Goal: Answer question/provide support: Share knowledge or assist other users

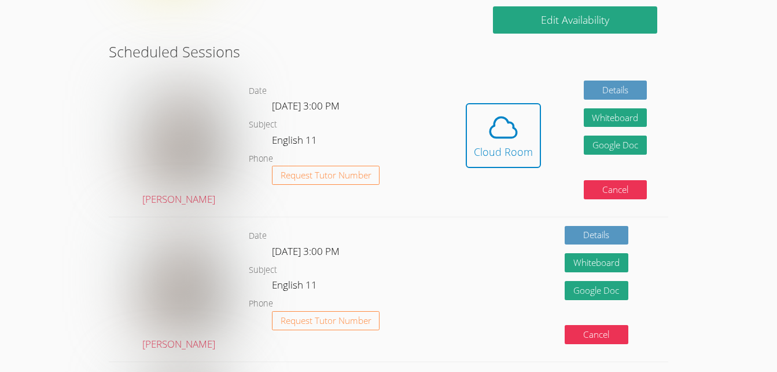
scroll to position [289, 0]
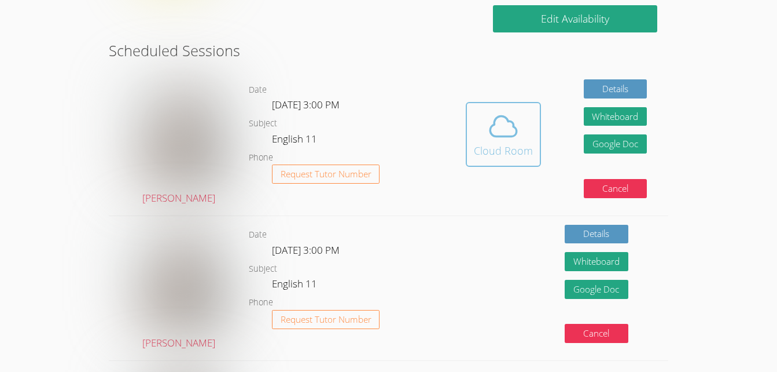
click at [499, 146] on div "Cloud Room" at bounding box center [503, 150] width 59 height 16
click at [503, 131] on icon at bounding box center [503, 126] width 32 height 32
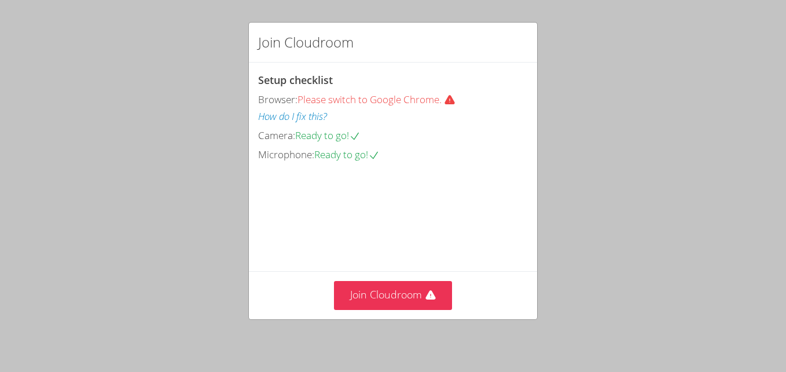
scroll to position [67, 0]
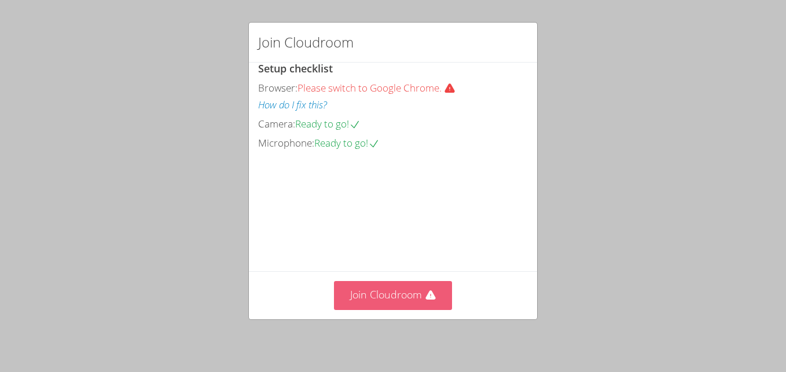
click at [425, 297] on icon at bounding box center [430, 294] width 10 height 9
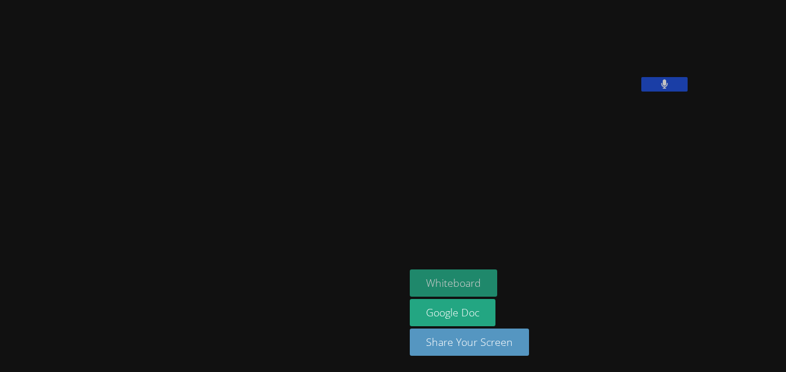
click at [410, 282] on button "Whiteboard" at bounding box center [453, 282] width 87 height 27
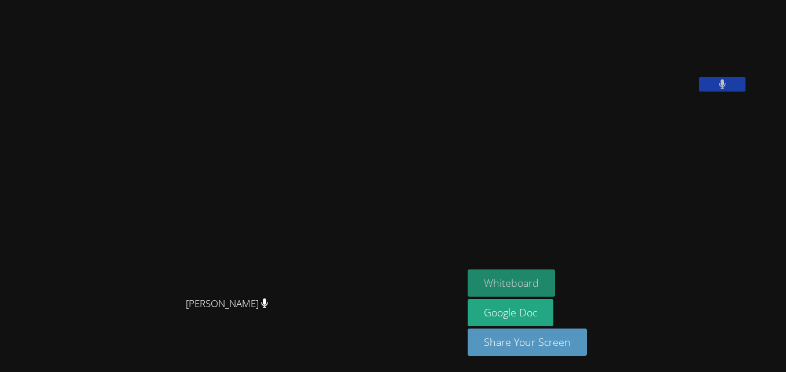
click at [505, 280] on button "Whiteboard" at bounding box center [511, 282] width 87 height 27
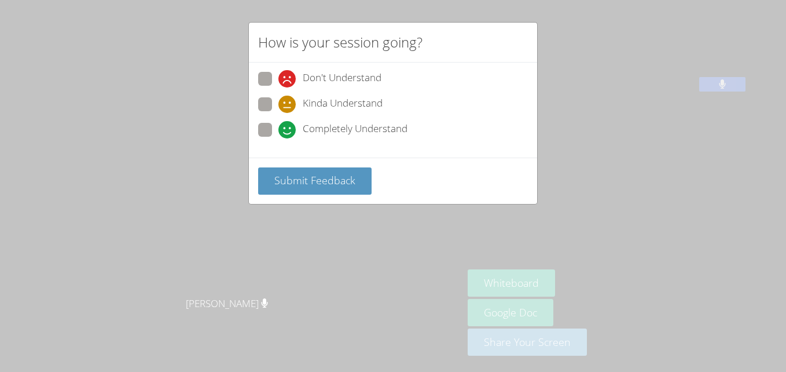
click at [278, 138] on span at bounding box center [278, 138] width 0 height 0
click at [278, 126] on input "Completely Understand" at bounding box center [283, 128] width 10 height 10
radio input "true"
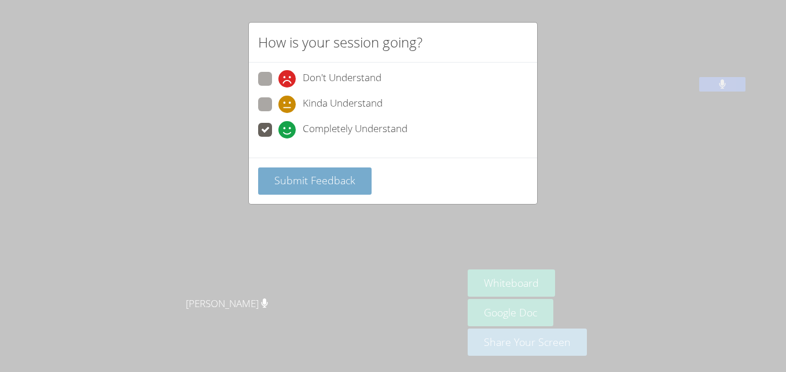
click at [320, 186] on span "Submit Feedback" at bounding box center [314, 180] width 81 height 14
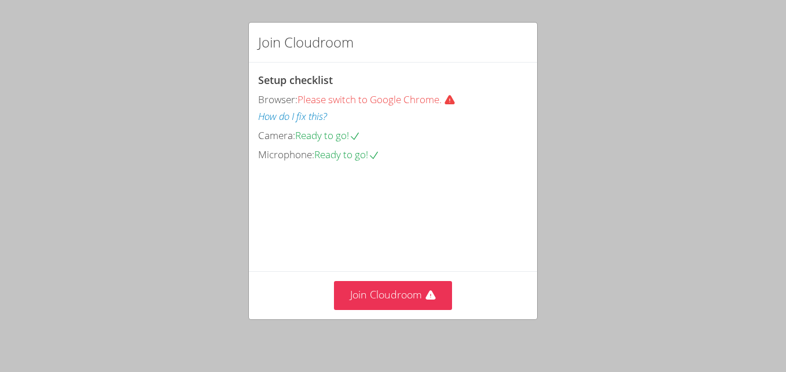
click at [317, 98] on span "Please switch to Google Chrome." at bounding box center [380, 99] width 167 height 13
click at [289, 116] on button "How do I fix this?" at bounding box center [292, 116] width 69 height 17
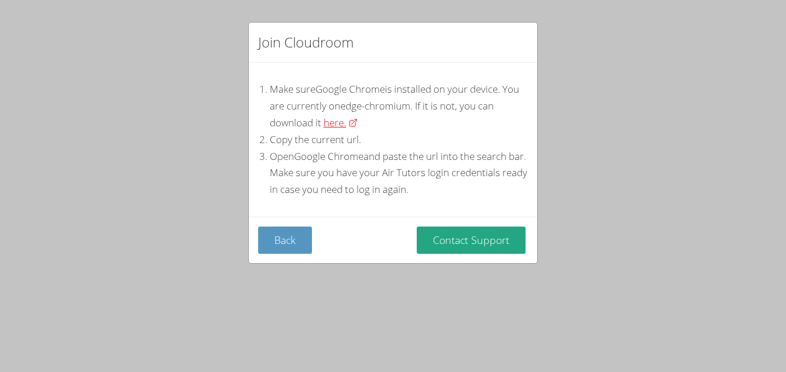
click at [346, 124] on span "here." at bounding box center [334, 123] width 23 height 17
